Goal: Navigation & Orientation: Find specific page/section

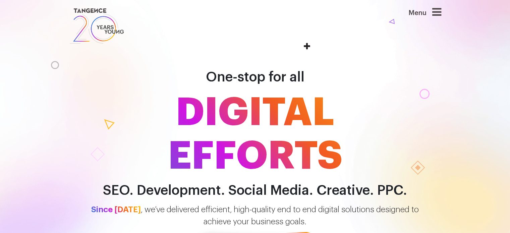
click at [437, 16] on icon at bounding box center [436, 12] width 9 height 11
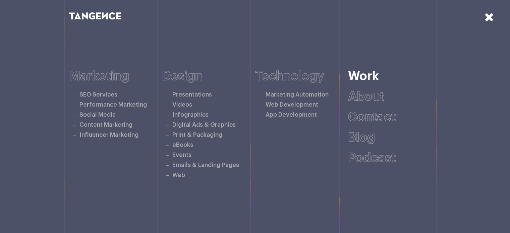
click at [368, 73] on link "Work" at bounding box center [363, 76] width 31 height 12
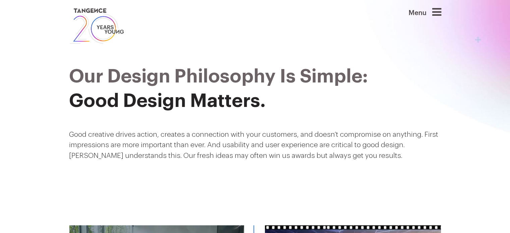
click at [91, 20] on img at bounding box center [97, 26] width 56 height 39
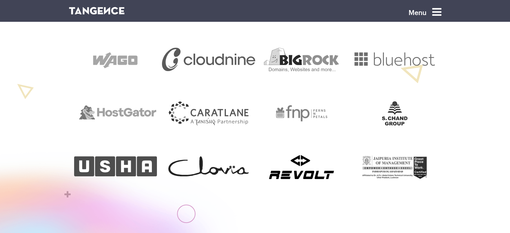
scroll to position [363, 0]
